Goal: Task Accomplishment & Management: Manage account settings

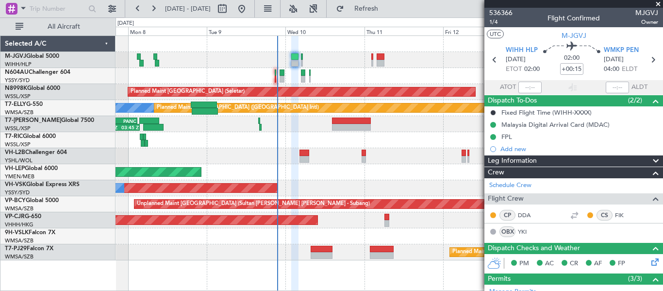
click at [363, 56] on div at bounding box center [389, 60] width 547 height 16
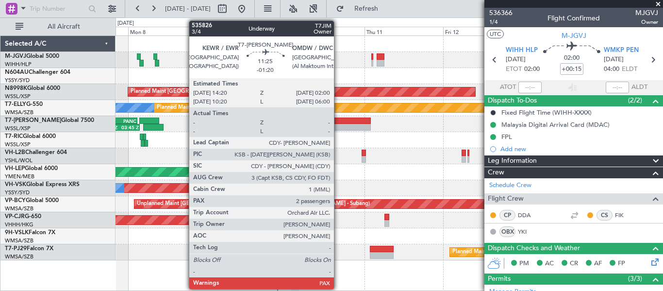
click at [338, 128] on div at bounding box center [351, 127] width 38 height 7
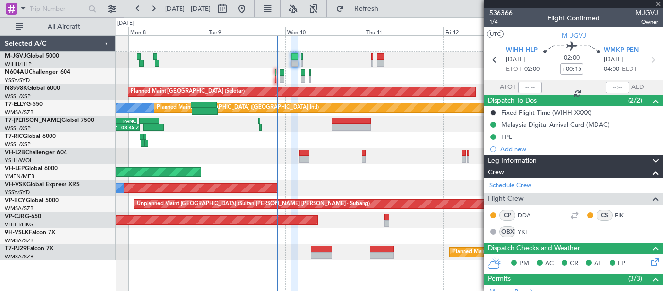
type input "-01:20"
type input "2"
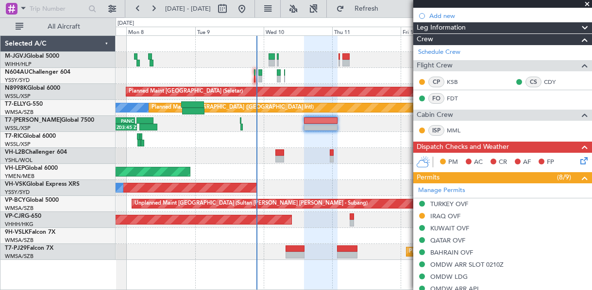
scroll to position [100, 0]
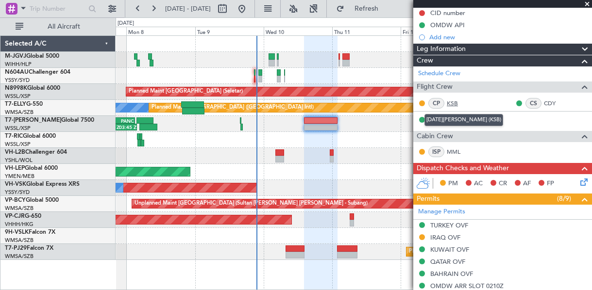
click at [455, 102] on link "KSB" at bounding box center [458, 103] width 22 height 9
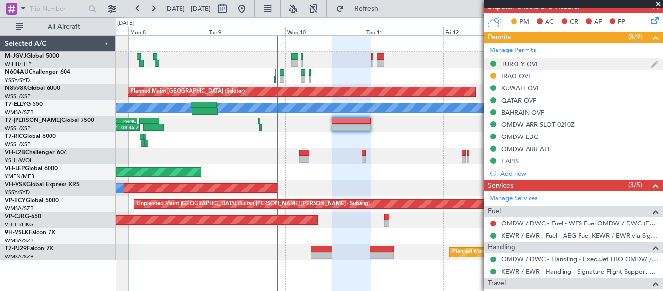
scroll to position [0, 0]
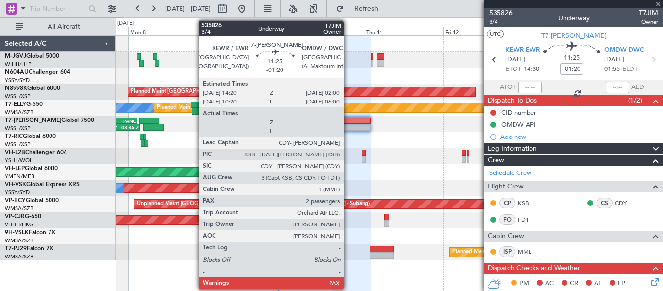
click at [348, 122] on div at bounding box center [351, 121] width 38 height 7
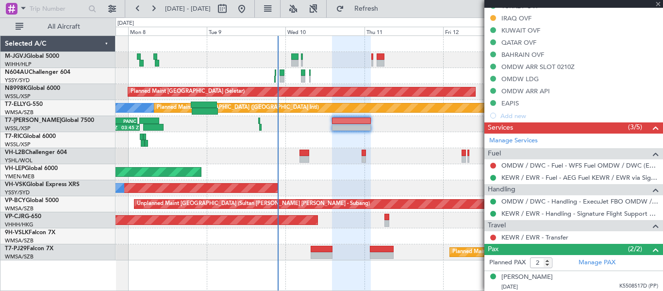
scroll to position [342, 0]
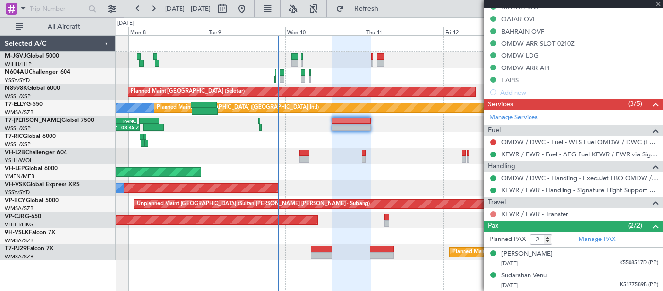
click at [490, 213] on button at bounding box center [493, 214] width 6 height 6
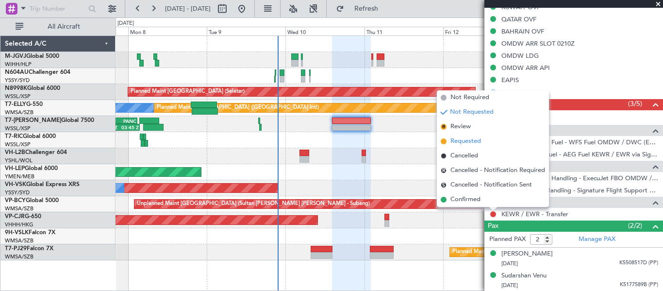
click at [479, 140] on span "Requested" at bounding box center [466, 141] width 31 height 10
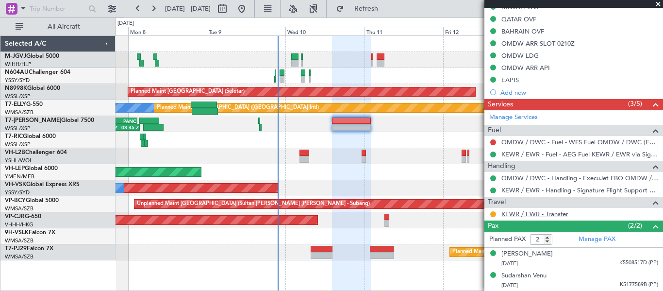
click at [516, 212] on link "KEWR / EWR - Transfer" at bounding box center [535, 214] width 67 height 8
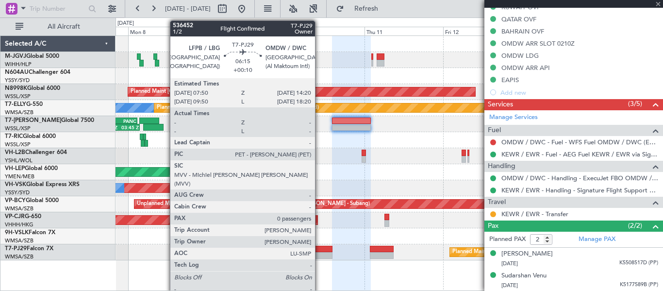
click at [320, 253] on div at bounding box center [321, 255] width 21 height 7
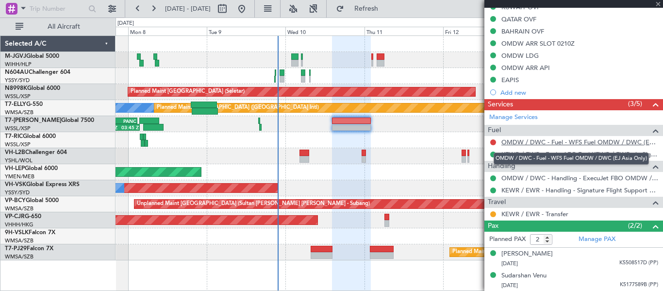
type input "+00:10"
type input "0"
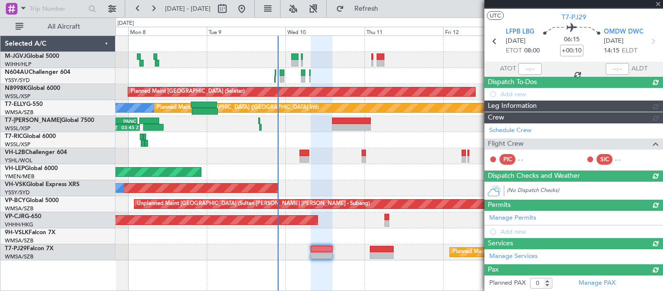
scroll to position [276, 0]
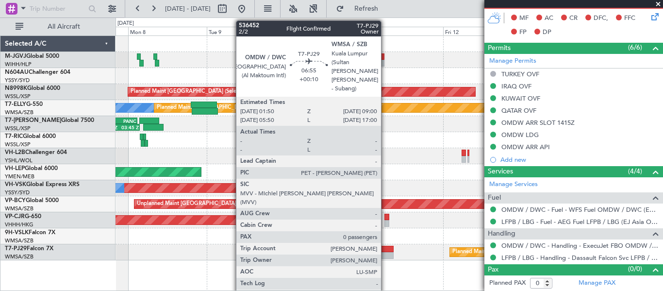
click at [386, 250] on div at bounding box center [382, 249] width 24 height 7
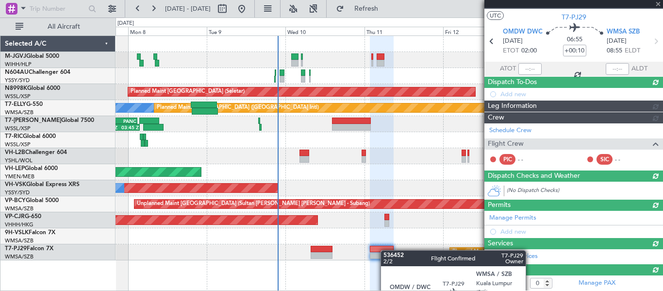
scroll to position [203, 0]
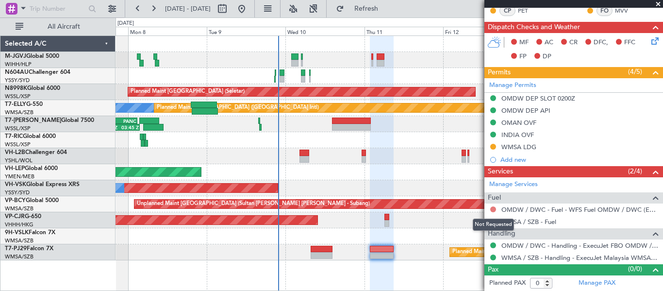
click at [494, 208] on button at bounding box center [493, 209] width 6 height 6
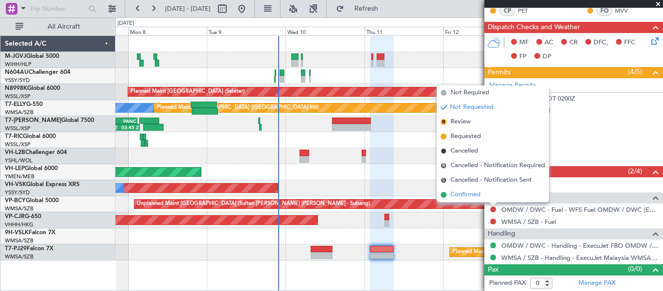
click at [486, 193] on li "Confirmed" at bounding box center [493, 194] width 112 height 15
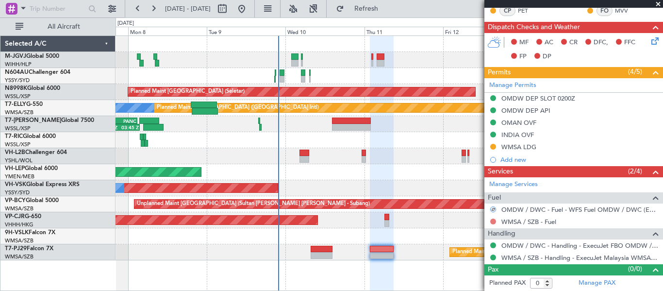
click at [493, 219] on button at bounding box center [493, 222] width 6 height 6
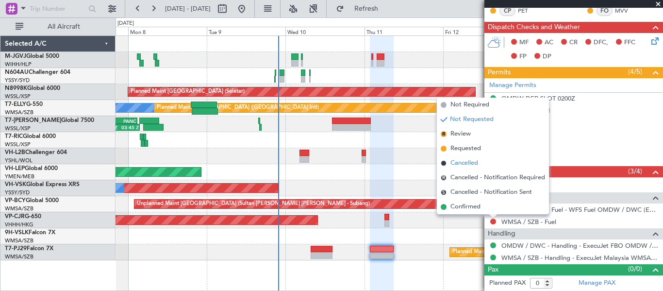
click at [464, 161] on span "Cancelled" at bounding box center [465, 163] width 28 height 10
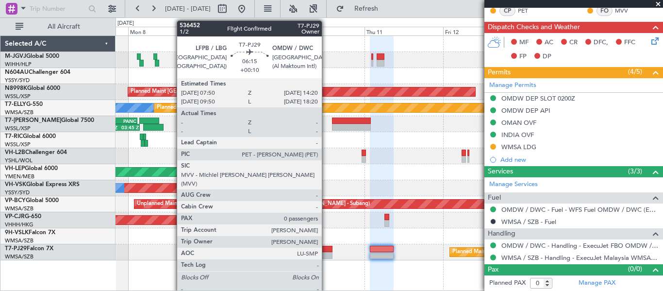
click at [326, 253] on div at bounding box center [321, 255] width 21 height 7
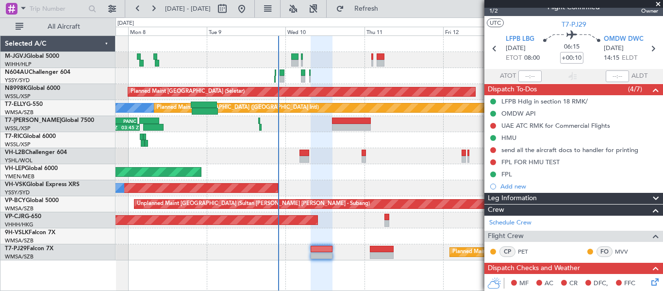
scroll to position [9, 0]
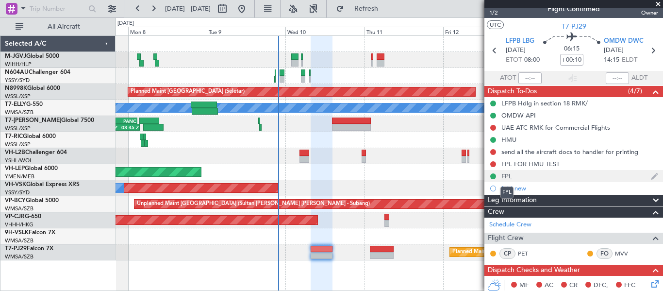
click at [509, 174] on div "FPL" at bounding box center [507, 176] width 11 height 8
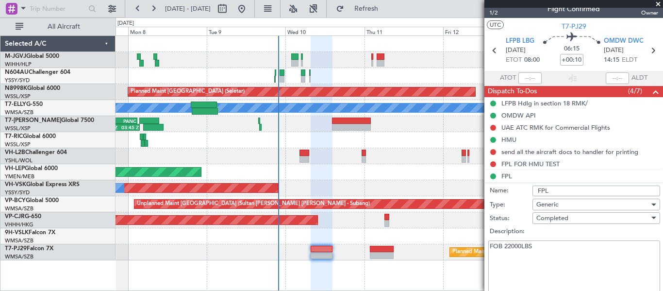
click at [554, 245] on textarea "FOB 22000LBS" at bounding box center [575, 274] width 172 height 69
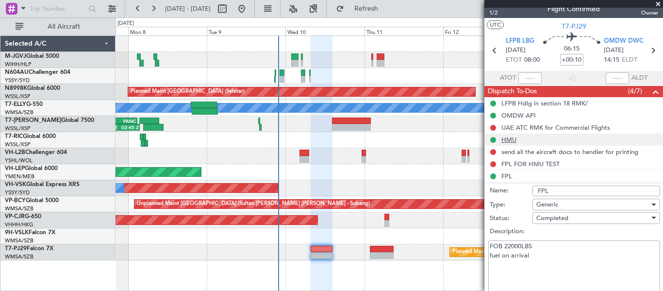
scroll to position [171, 0]
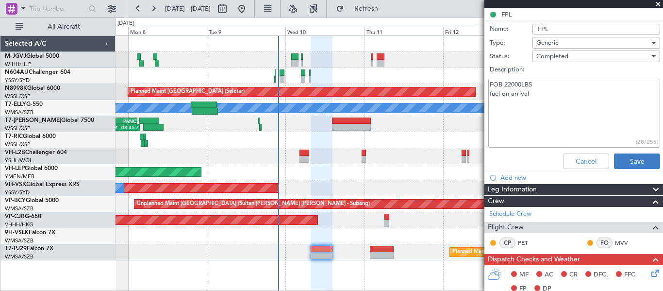
type textarea "FOB 22000LBS fuel on arrival"
click at [623, 164] on button "Save" at bounding box center [637, 161] width 46 height 16
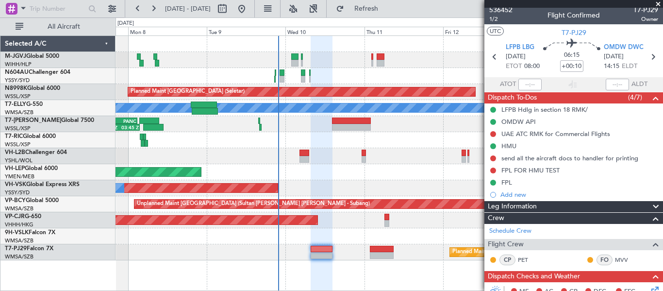
scroll to position [0, 0]
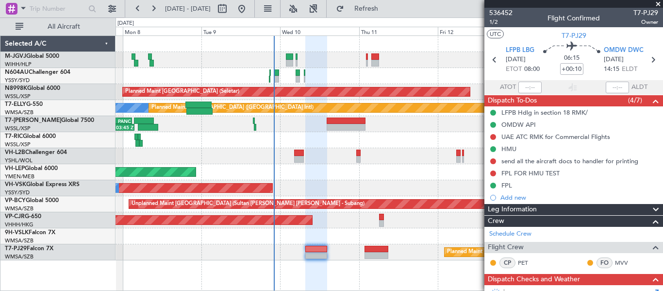
click at [291, 179] on div "Unplanned Maint Wichita (Wichita Mid-continent)" at bounding box center [389, 172] width 547 height 16
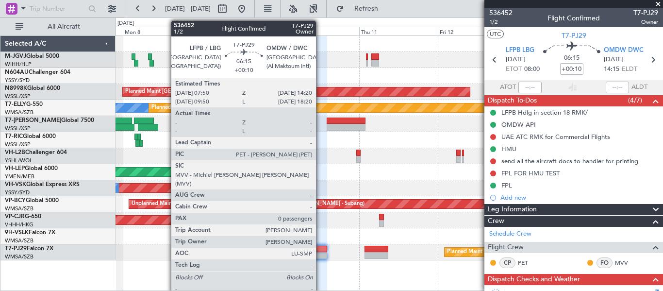
click at [320, 251] on div at bounding box center [315, 249] width 21 height 7
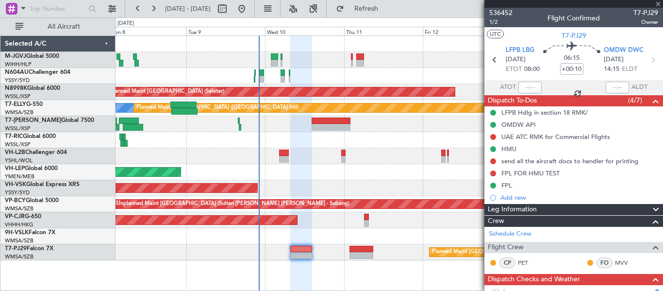
click at [324, 225] on div "Planned Maint [GEOGRAPHIC_DATA] ([GEOGRAPHIC_DATA] Intl)" at bounding box center [389, 220] width 547 height 16
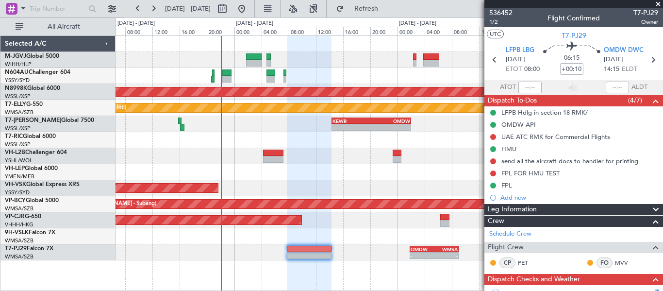
click at [262, 132] on div "Planned Maint [GEOGRAPHIC_DATA] (Seletar) [PERSON_NAME] Planned Maint [GEOGRAPH…" at bounding box center [389, 148] width 547 height 224
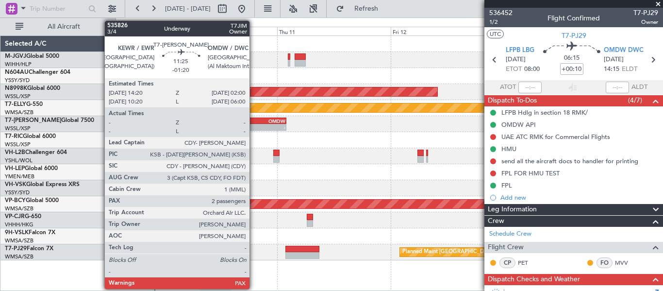
click at [254, 120] on div "KEWR" at bounding box center [245, 121] width 27 height 6
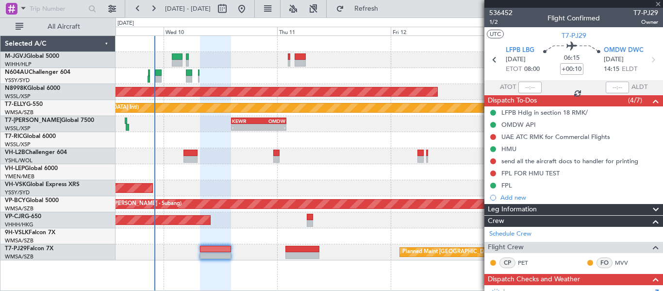
type input "-01:20"
type input "2"
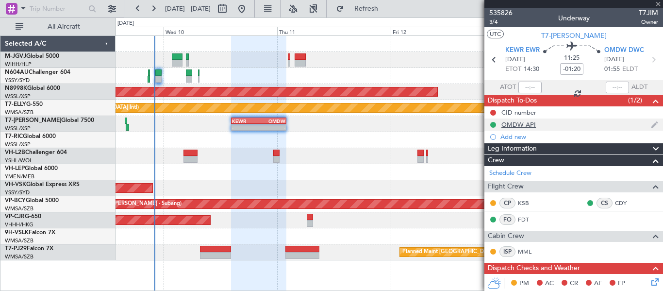
scroll to position [342, 0]
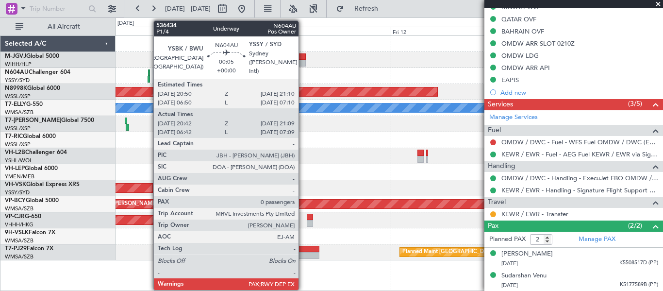
click at [149, 73] on div at bounding box center [149, 72] width 2 height 7
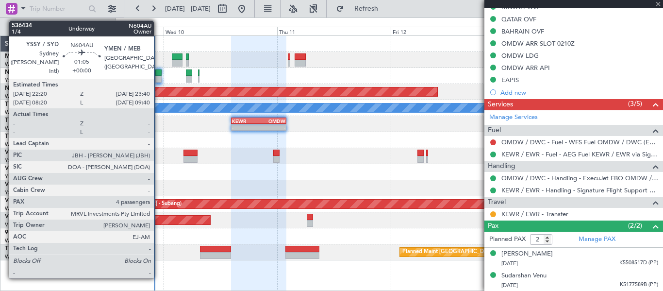
type input "20:52"
type input "21:04"
type input "0"
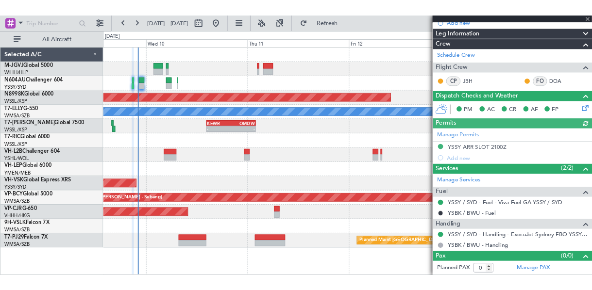
scroll to position [0, 0]
